Goal: Use online tool/utility: Utilize a website feature to perform a specific function

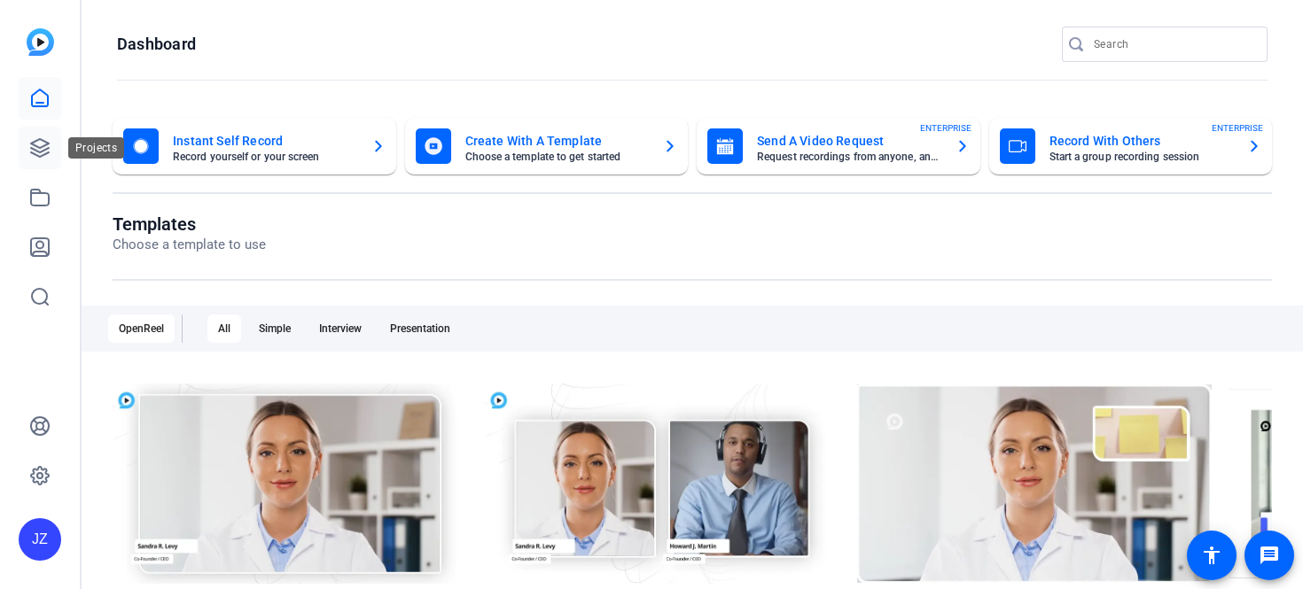
click at [40, 156] on icon at bounding box center [40, 148] width 18 height 18
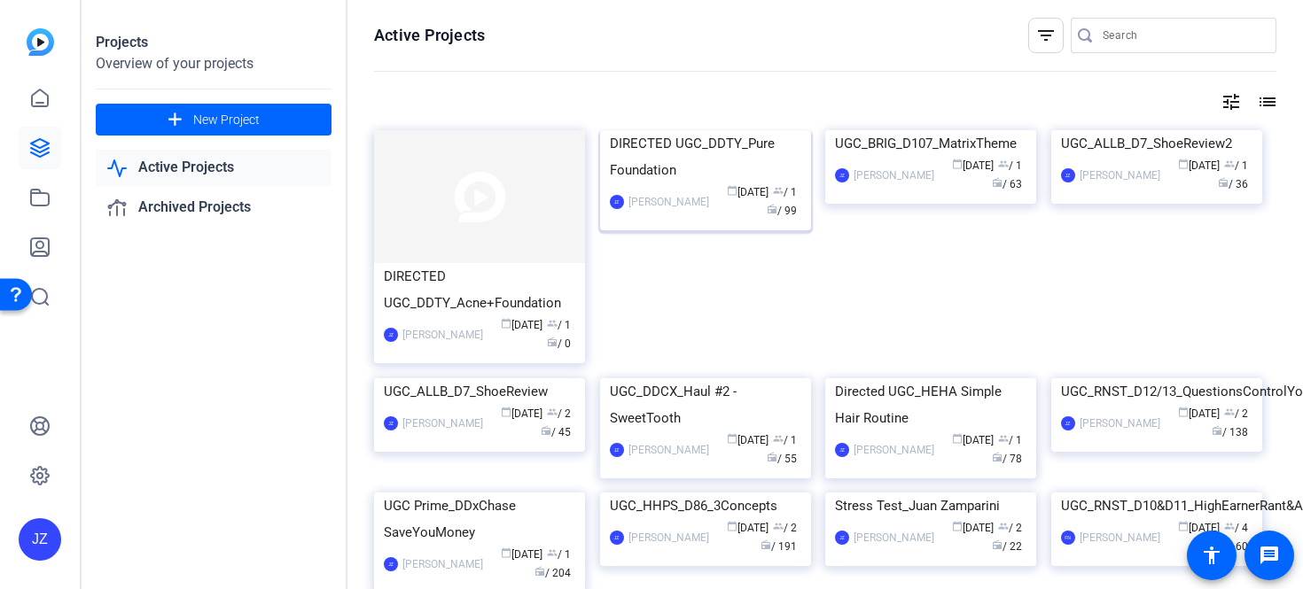
click at [642, 183] on div "DIRECTED UGC_DDTY_Pure Foundation" at bounding box center [705, 156] width 191 height 53
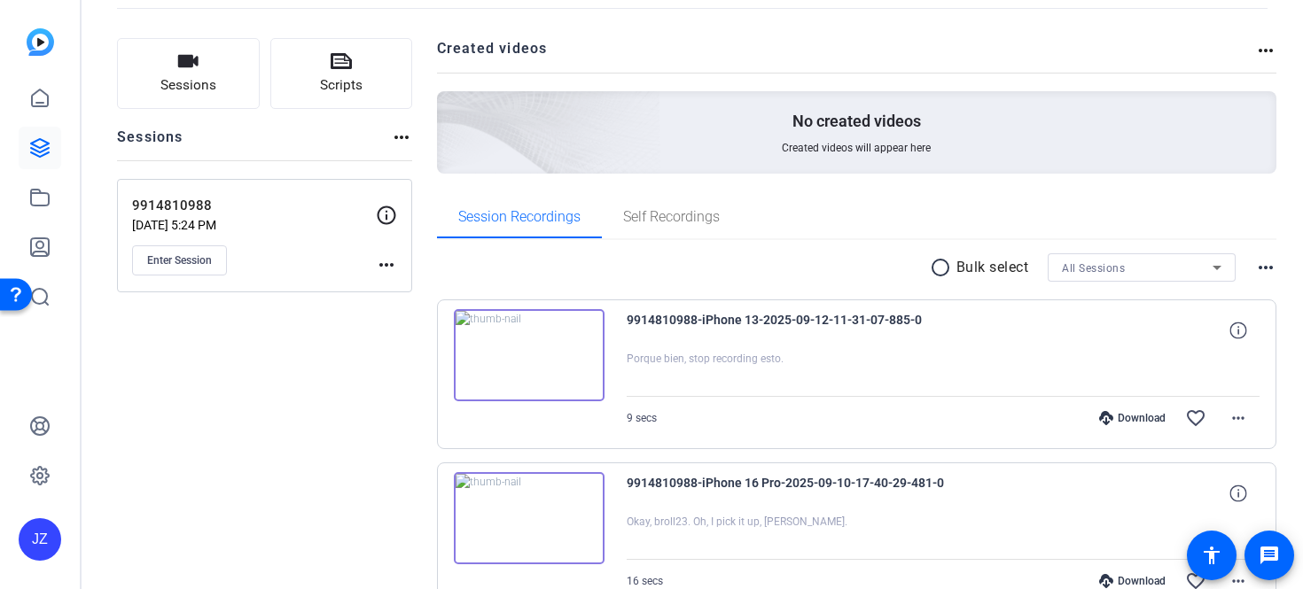
scroll to position [92, 0]
click at [199, 254] on span "Enter Session" at bounding box center [179, 259] width 65 height 14
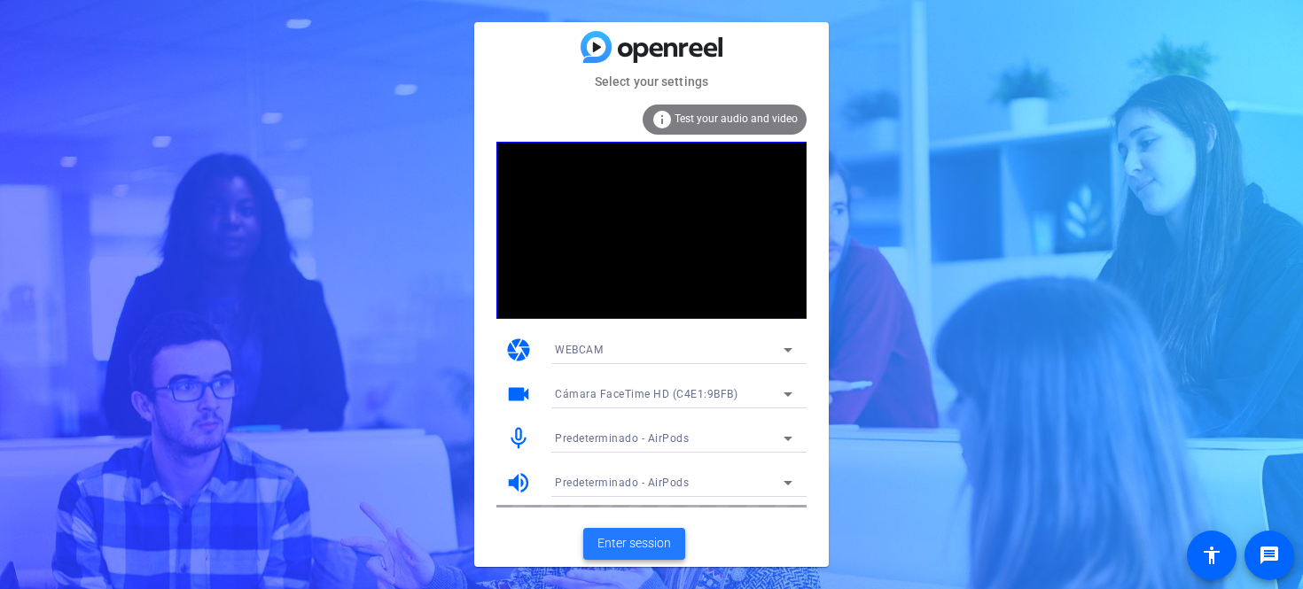
click at [619, 547] on span "Enter session" at bounding box center [634, 543] width 74 height 19
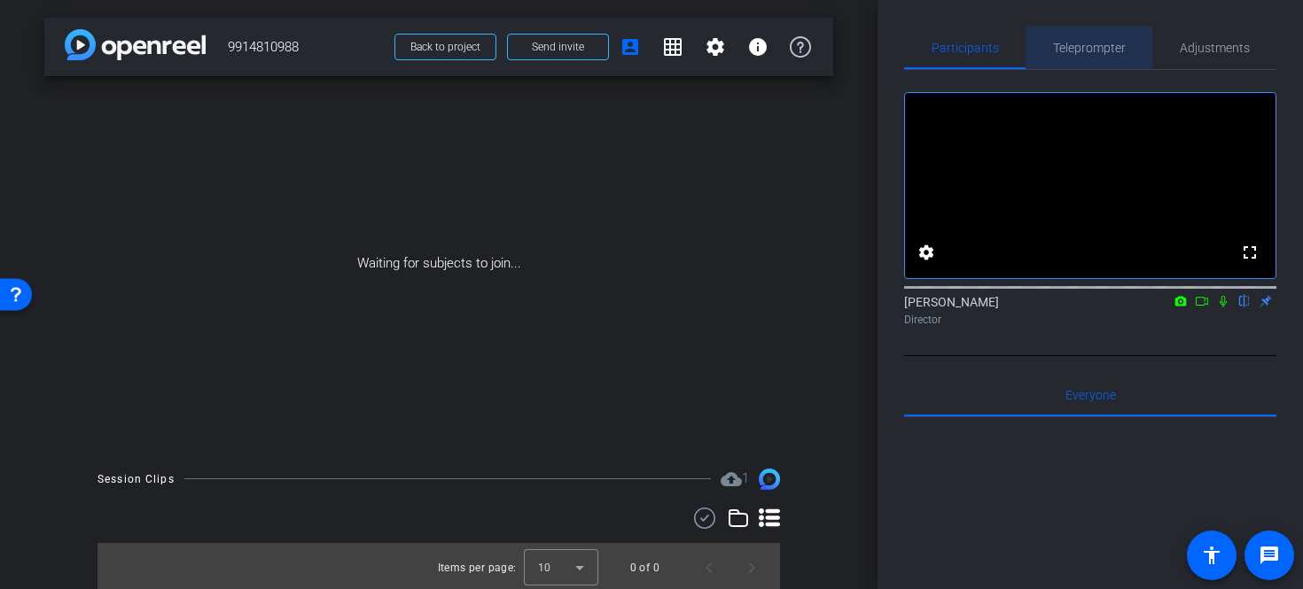
click at [1101, 53] on span "Teleprompter" at bounding box center [1089, 48] width 73 height 12
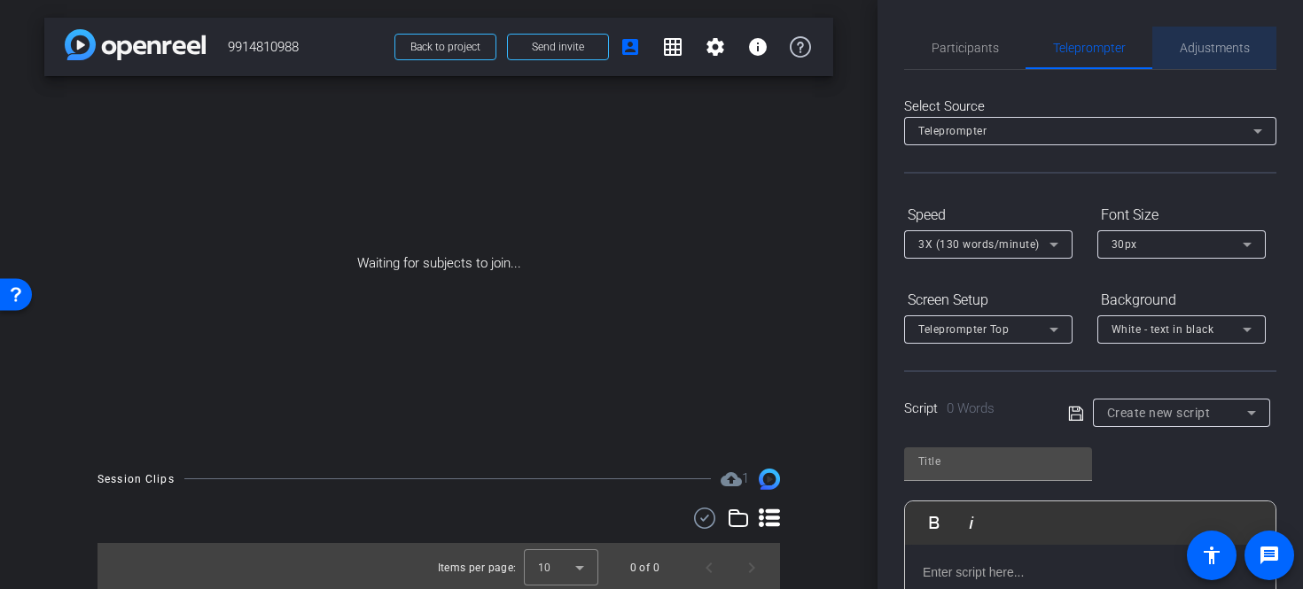
click at [1181, 55] on span "Adjustments" at bounding box center [1214, 48] width 70 height 43
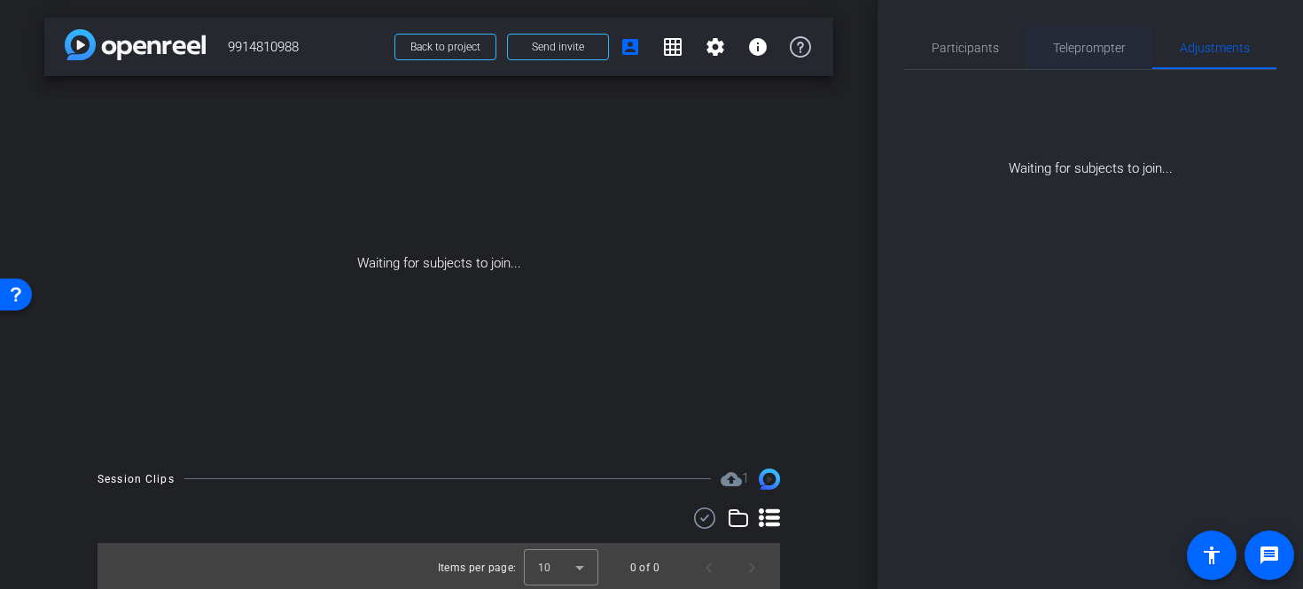
click at [1094, 50] on span "Teleprompter" at bounding box center [1089, 48] width 73 height 12
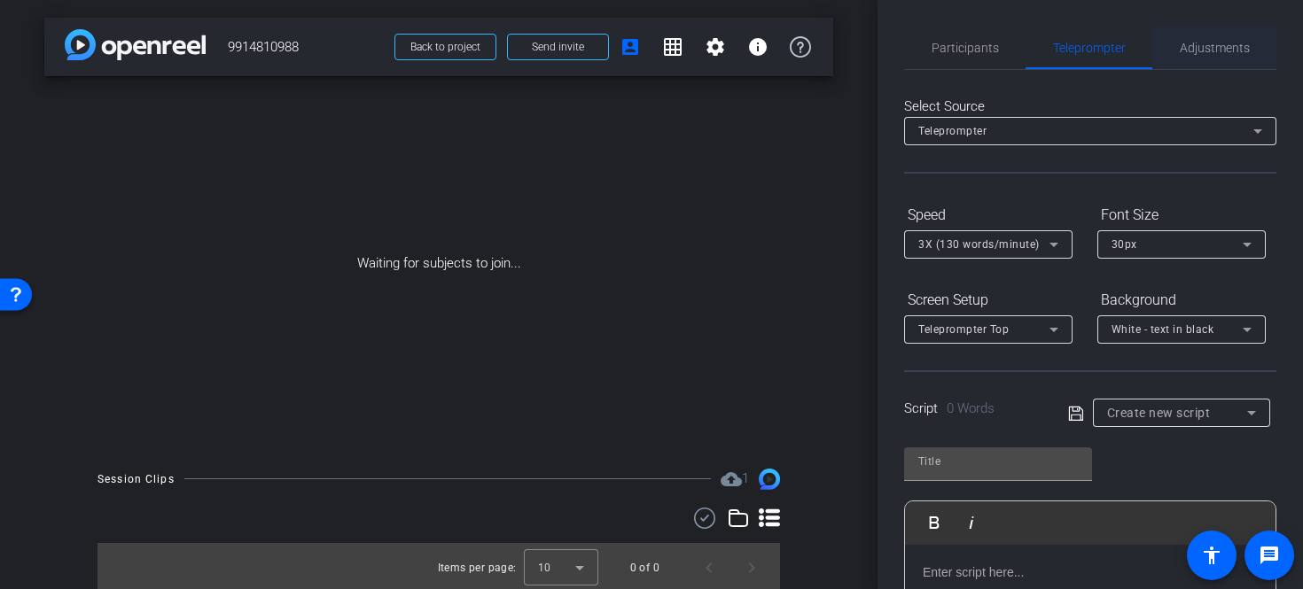
click at [1183, 43] on span "Adjustments" at bounding box center [1214, 48] width 70 height 12
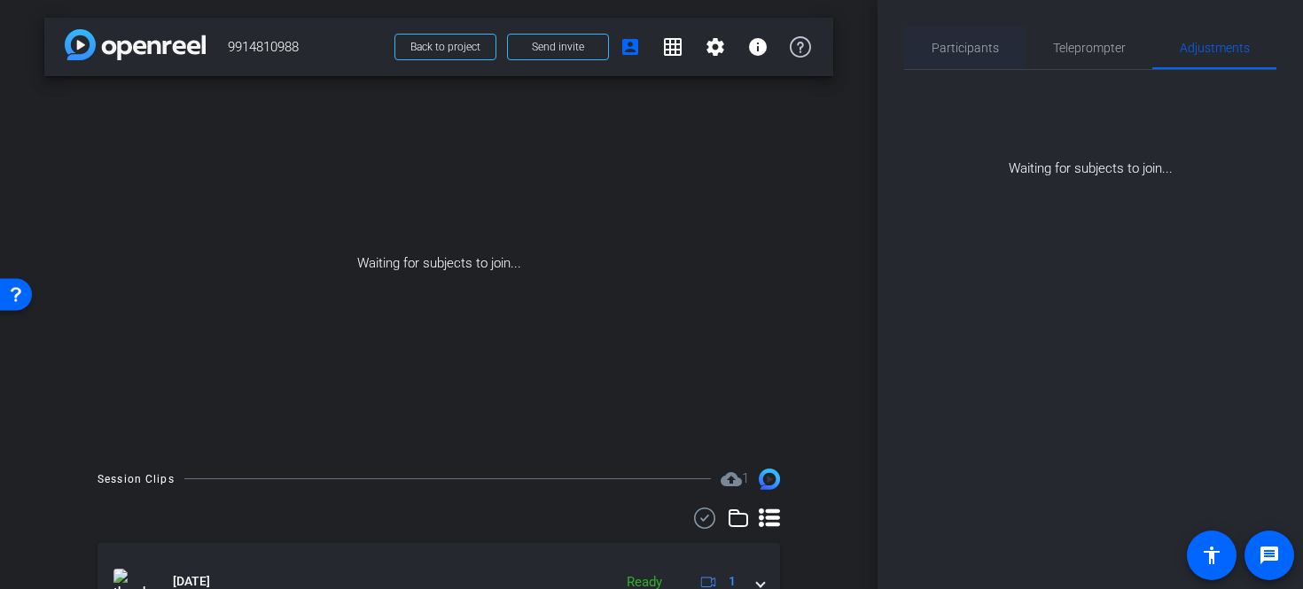
click at [964, 46] on span "Participants" at bounding box center [964, 48] width 67 height 12
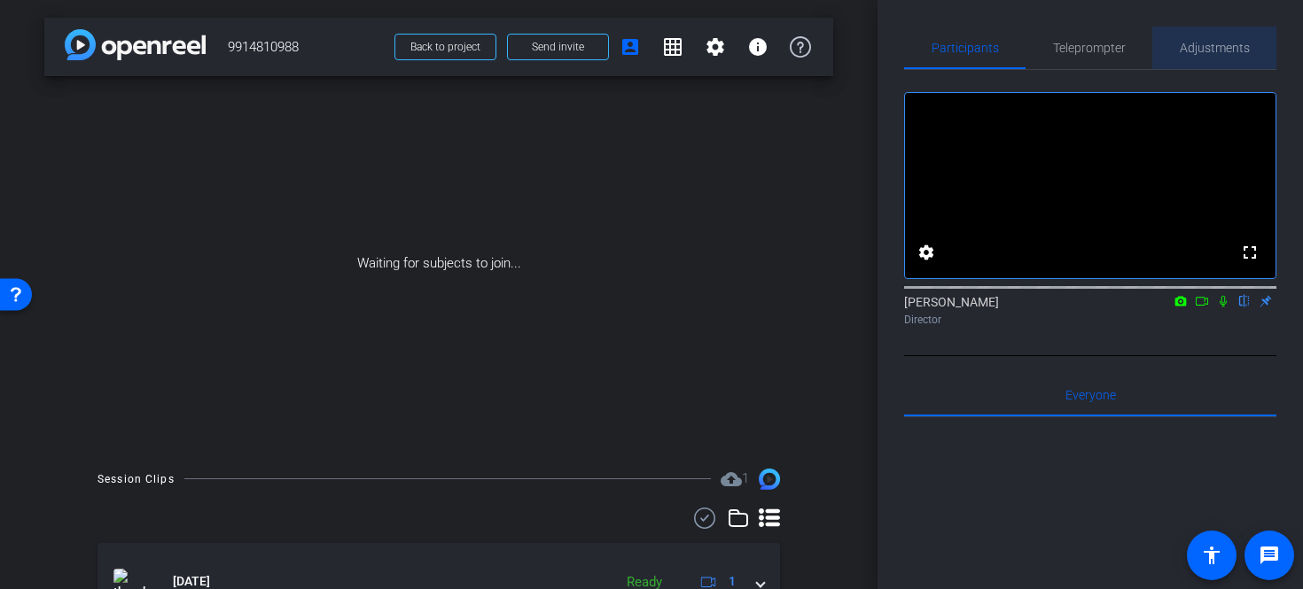
click at [1166, 50] on div "Adjustments" at bounding box center [1214, 48] width 124 height 43
